Goal: Task Accomplishment & Management: Complete application form

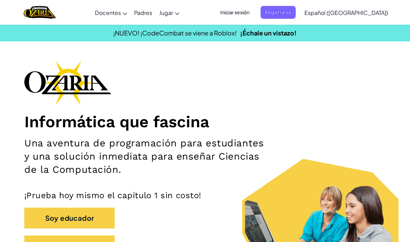
click at [247, 13] on span "Iniciar sesión" at bounding box center [235, 12] width 38 height 13
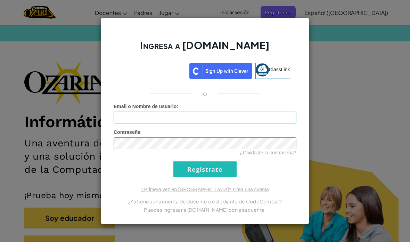
click at [346, 62] on div "Ingresa a [DOMAIN_NAME] ClassLink o Error desconocido. Email o Nombre de usuari…" at bounding box center [205, 121] width 410 height 242
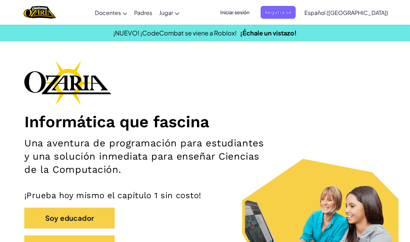
click at [325, 65] on div "Informática que fascina Una aventura de programación para estudiantes y una sol…" at bounding box center [204, 161] width 361 height 203
click at [296, 12] on span "Registrarse" at bounding box center [278, 12] width 35 height 13
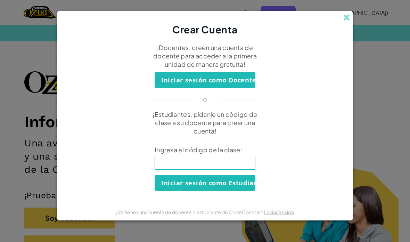
click at [248, 170] on input at bounding box center [205, 163] width 101 height 14
click at [408, 58] on div "Crear Cuenta ¡Docentes, creen una cuenta de docente para acceder a la primera u…" at bounding box center [205, 121] width 410 height 242
click at [223, 168] on input at bounding box center [205, 163] width 101 height 14
type input "MouthShirtStep"
click at [175, 183] on button "Iniciar sesión como Estudiante" at bounding box center [205, 183] width 101 height 16
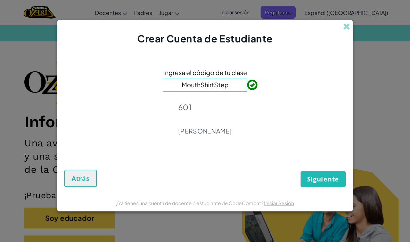
click at [327, 180] on span "Siguiente" at bounding box center [323, 179] width 32 height 8
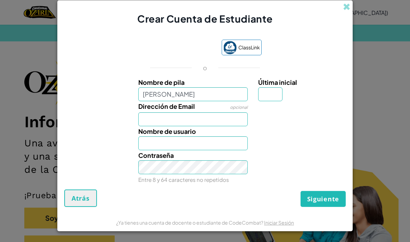
type input "[PERSON_NAME]"
click at [203, 118] on input "Dirección de Email" at bounding box center [193, 119] width 110 height 14
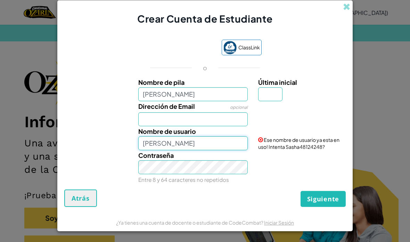
click at [216, 143] on input "[PERSON_NAME]" at bounding box center [193, 143] width 110 height 14
type input "Saxys"
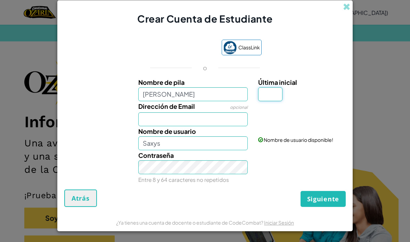
click at [274, 95] on input "Última inicial" at bounding box center [270, 94] width 24 height 14
type input "R"
click at [243, 193] on div "Siguiente Atrás" at bounding box center [205, 197] width 282 height 17
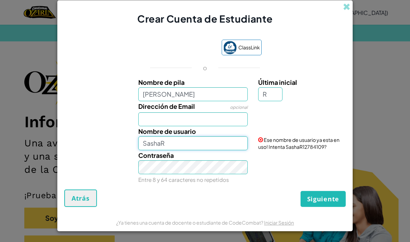
click at [196, 149] on input "SashaR" at bounding box center [193, 143] width 110 height 14
type input "Saxys"
click at [254, 197] on div "Siguiente Atrás" at bounding box center [205, 197] width 282 height 17
click at [325, 202] on span "Siguiente" at bounding box center [323, 199] width 32 height 8
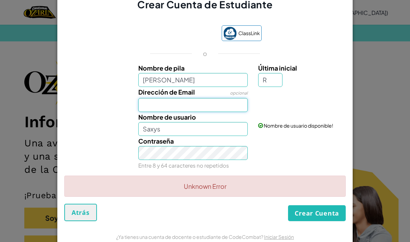
click at [235, 112] on input "Dirección de Email" at bounding box center [193, 105] width 110 height 14
type input "s"
type input "[EMAIL_ADDRESS][DOMAIN_NAME]"
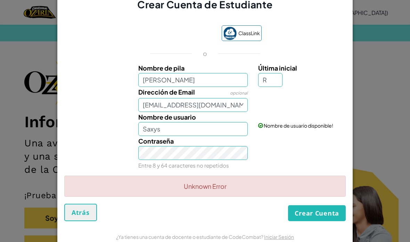
click at [321, 160] on div "Contraseña Entre 8 y 64 caracteres no repetidos" at bounding box center [205, 153] width 288 height 34
click at [318, 214] on button "Crear Cuenta" at bounding box center [317, 213] width 58 height 16
click at [352, 104] on form "ClassLink o Nombre de pila [PERSON_NAME] inicial R Dirección de Email opcional …" at bounding box center [204, 119] width 295 height 216
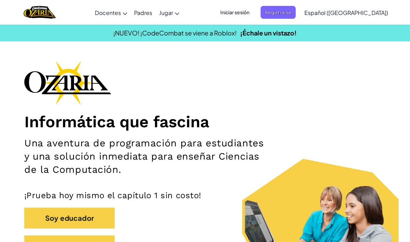
click at [254, 10] on span "Iniciar sesión" at bounding box center [235, 12] width 38 height 13
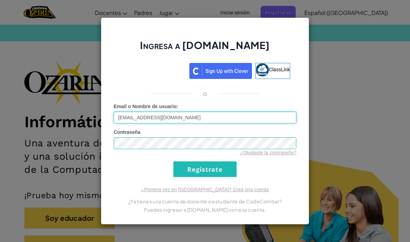
type input "[EMAIL_ADDRESS][DOMAIN_NAME]"
click at [282, 154] on link "¿Olvidaste la contraseña?" at bounding box center [268, 153] width 57 height 6
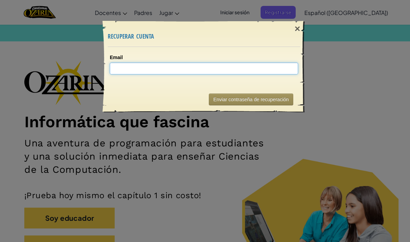
click at [277, 64] on input "Email" at bounding box center [204, 69] width 188 height 12
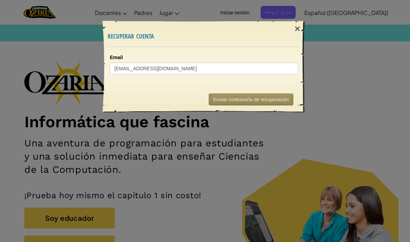
click at [277, 93] on button "Enviar contraseña de recuperación" at bounding box center [251, 99] width 84 height 12
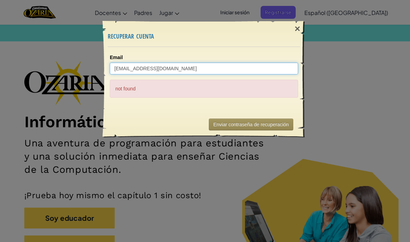
click at [250, 68] on input "[EMAIL_ADDRESS][DOMAIN_NAME]" at bounding box center [204, 69] width 188 height 12
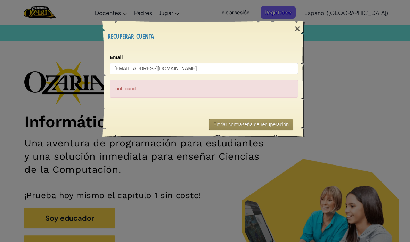
click at [271, 125] on button "Enviar contraseña de recuperación" at bounding box center [251, 125] width 84 height 12
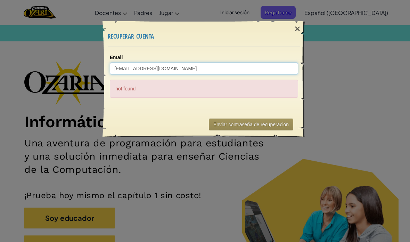
click at [200, 70] on input "[EMAIL_ADDRESS][DOMAIN_NAME]" at bounding box center [204, 69] width 188 height 12
type input "[EMAIL_ADDRESS][DOMAIN_NAME]"
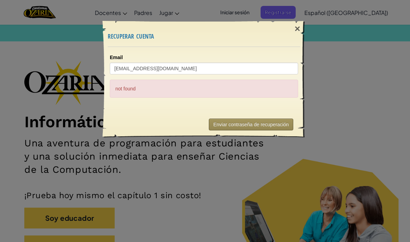
click at [239, 126] on button "Enviar contraseña de recuperación" at bounding box center [251, 125] width 84 height 12
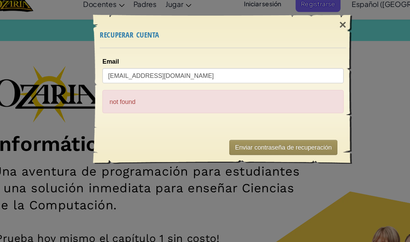
click at [209, 119] on button "Enviar contraseña de recuperación" at bounding box center [251, 125] width 84 height 12
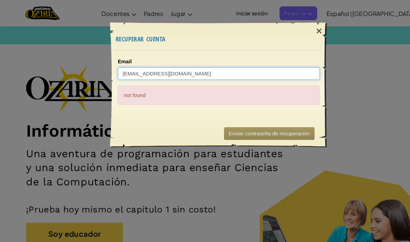
click at [195, 65] on input "[EMAIL_ADDRESS][DOMAIN_NAME]" at bounding box center [204, 69] width 188 height 12
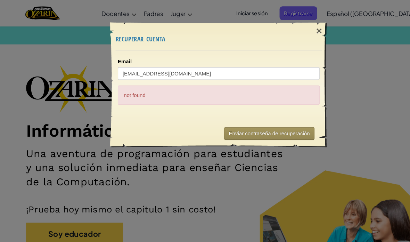
click at [219, 127] on button "Enviar contraseña de recuperación" at bounding box center [251, 125] width 84 height 12
click at [162, 74] on div "Email [EMAIL_ADDRESS][DOMAIN_NAME] not found" at bounding box center [204, 76] width 188 height 44
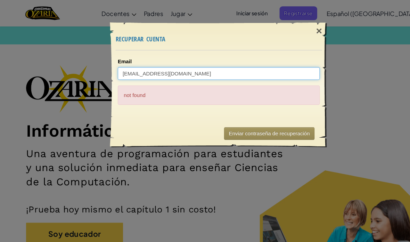
click at [199, 71] on input "[EMAIL_ADDRESS][DOMAIN_NAME]" at bounding box center [204, 69] width 188 height 12
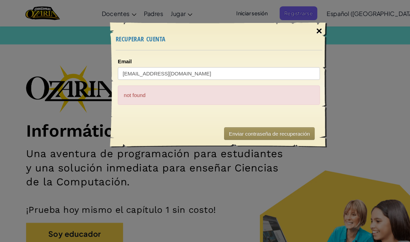
click at [296, 32] on div "×" at bounding box center [298, 29] width 16 height 20
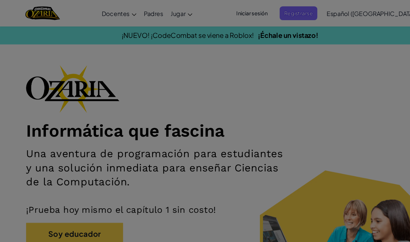
click at [293, 30] on div at bounding box center [205, 121] width 410 height 242
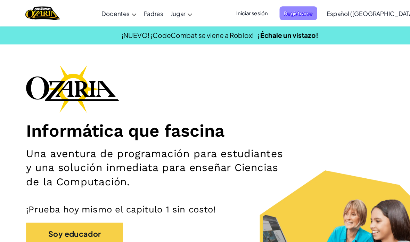
click at [296, 11] on span "Registrarse" at bounding box center [278, 12] width 35 height 13
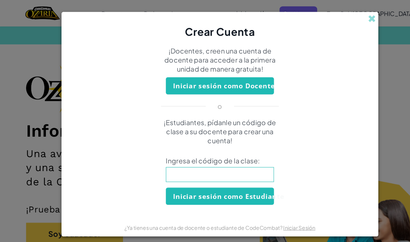
click at [243, 168] on input at bounding box center [205, 163] width 101 height 14
type input "MouthShirtStep"
click at [241, 191] on button "Iniciar sesión como Estudiante" at bounding box center [205, 183] width 101 height 16
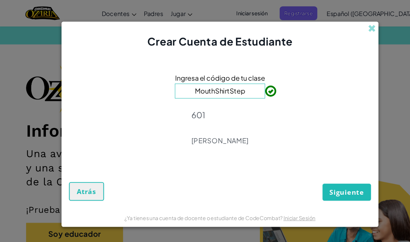
click at [325, 180] on span "Siguiente" at bounding box center [323, 179] width 32 height 8
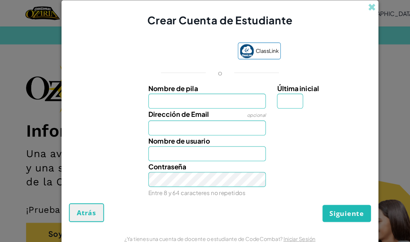
scroll to position [2, 0]
type input "[PERSON_NAME]"
click at [213, 122] on input "Dirección de Email" at bounding box center [193, 119] width 110 height 14
type input "[PERSON_NAME]"
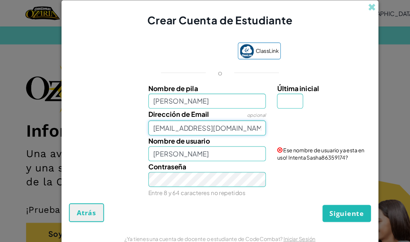
type input "[EMAIL_ADDRESS][DOMAIN_NAME]"
click at [237, 140] on input "[PERSON_NAME]" at bounding box center [193, 143] width 110 height 14
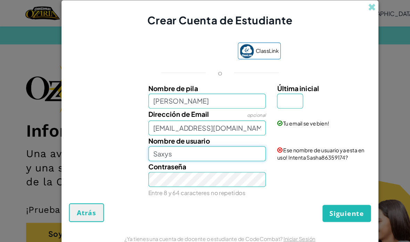
type input "Saxys"
click at [270, 94] on input "Última inicial" at bounding box center [270, 94] width 24 height 14
type input "r"
type input "F"
type input "R"
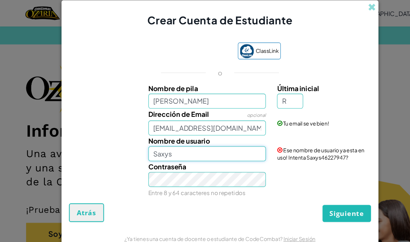
click at [221, 146] on input "Saxys" at bounding box center [193, 143] width 110 height 14
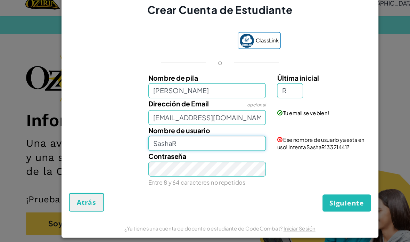
scroll to position [0, 0]
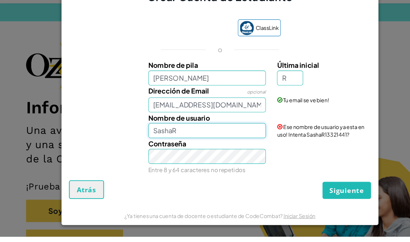
click at [241, 136] on input "SashaR" at bounding box center [193, 143] width 110 height 14
click at [320, 150] on div "Contraseña Entre 8 y 64 caracteres no repetidos" at bounding box center [205, 167] width 288 height 34
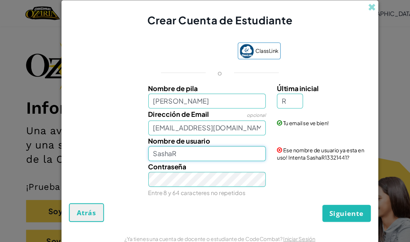
click at [240, 147] on input "SashaR" at bounding box center [193, 143] width 110 height 14
click at [228, 150] on input "SashaR" at bounding box center [193, 143] width 110 height 14
type input "SashaR123"
click at [266, 202] on div "Siguiente Atrás" at bounding box center [205, 197] width 282 height 17
click at [325, 203] on span "Siguiente" at bounding box center [323, 199] width 32 height 8
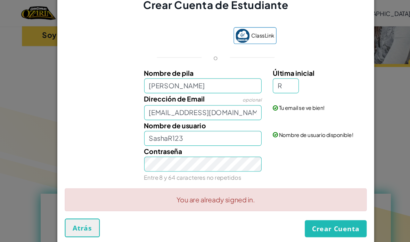
scroll to position [-11, 0]
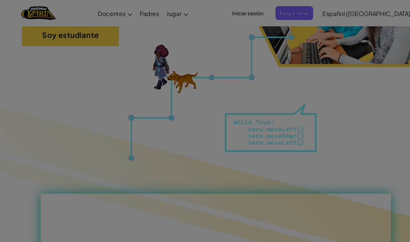
scroll to position [213, 0]
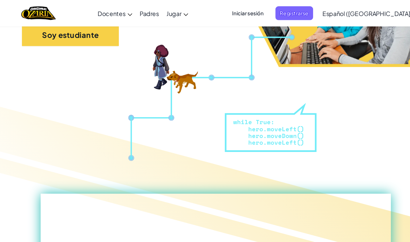
click at [245, 12] on span "Iniciar sesión" at bounding box center [235, 12] width 38 height 13
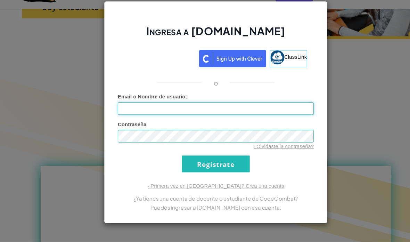
scroll to position [222, 0]
type input "[EMAIL_ADDRESS][DOMAIN_NAME]"
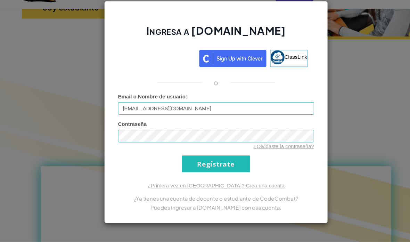
click at [225, 161] on input "Regístrate" at bounding box center [204, 169] width 63 height 16
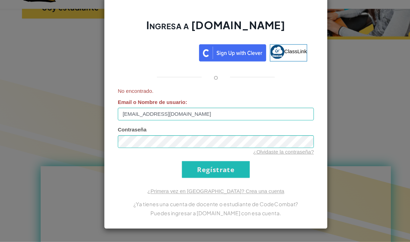
click at [261, 155] on link "¿Olvidaste la contraseña?" at bounding box center [268, 158] width 57 height 6
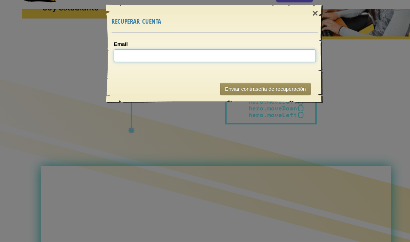
click at [196, 63] on input "Email" at bounding box center [204, 69] width 188 height 12
type input "[EMAIL_ADDRESS][DOMAIN_NAME]"
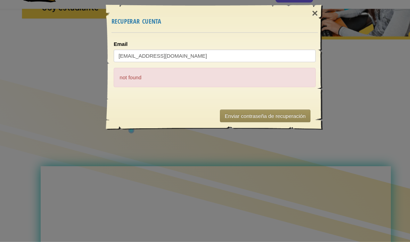
scroll to position [223, 0]
click at [280, 119] on button "Enviar contraseña de recuperación" at bounding box center [251, 125] width 84 height 12
click at [150, 225] on div "× recuperar cuenta Email [EMAIL_ADDRESS][DOMAIN_NAME] not found Enviando... Env…" at bounding box center [205, 121] width 410 height 242
